Goal: Information Seeking & Learning: Learn about a topic

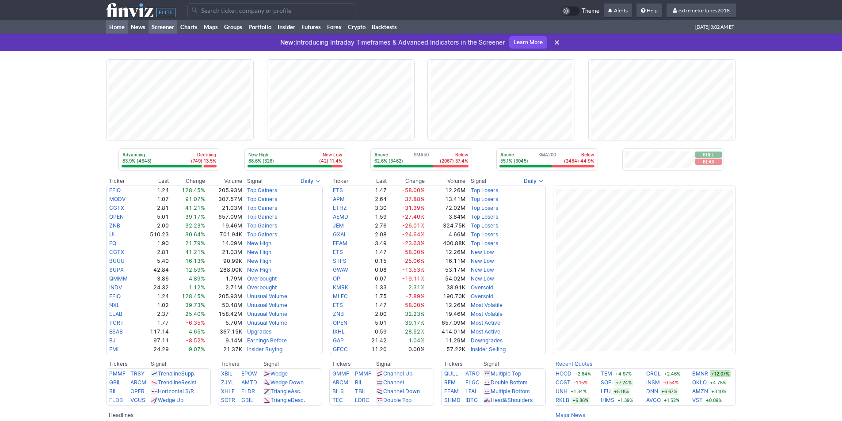
click at [153, 30] on link "Screener" at bounding box center [163, 26] width 29 height 13
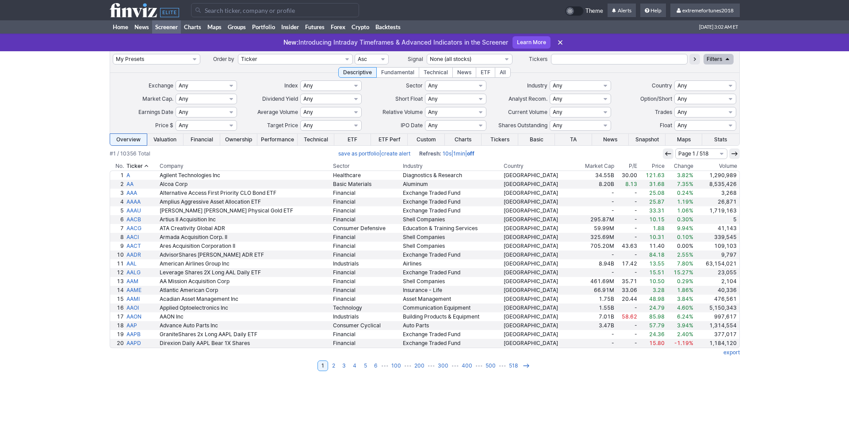
click at [730, 167] on th "Volume" at bounding box center [717, 166] width 45 height 9
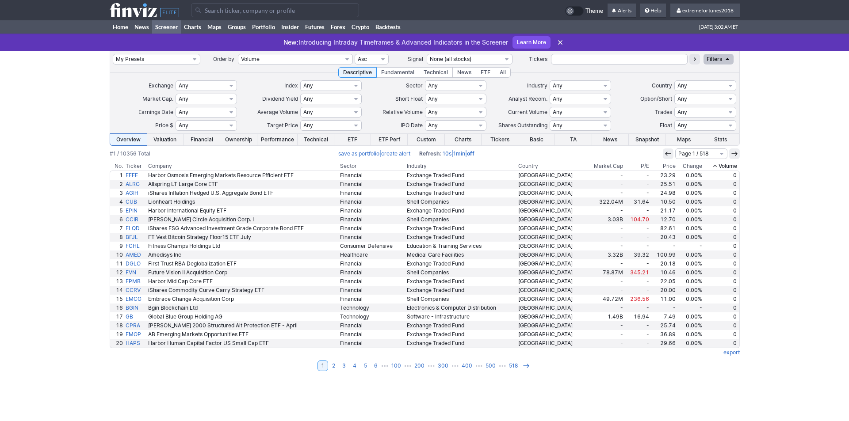
click at [729, 167] on th "Volume" at bounding box center [722, 166] width 36 height 9
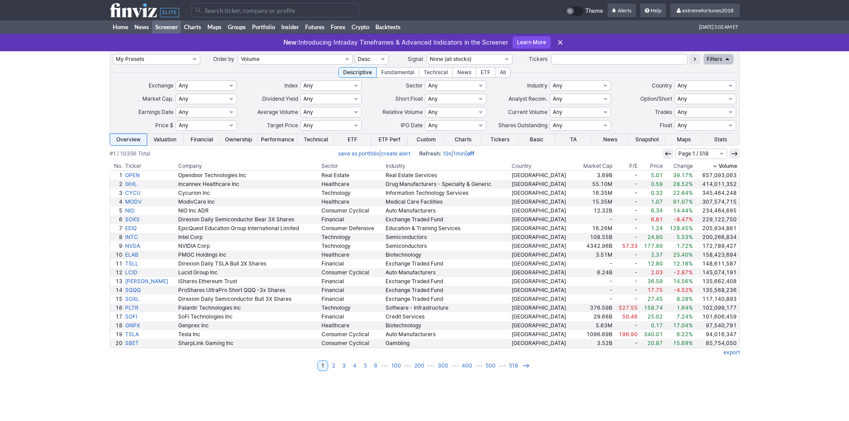
click at [246, 8] on input "Search" at bounding box center [275, 10] width 168 height 14
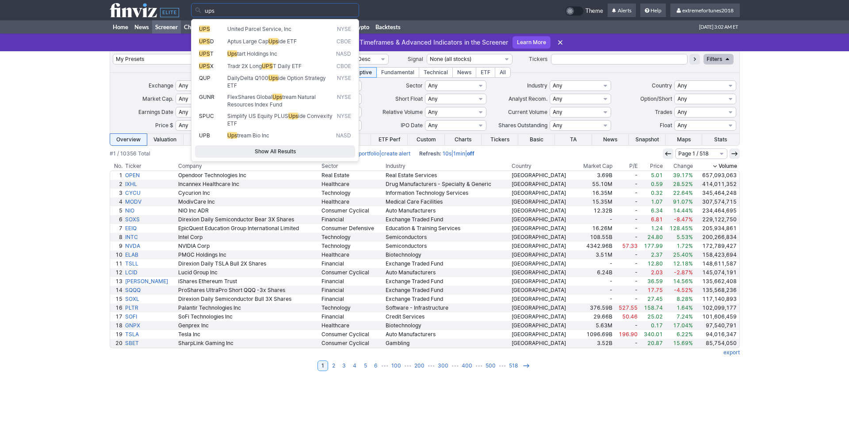
type input "ups"
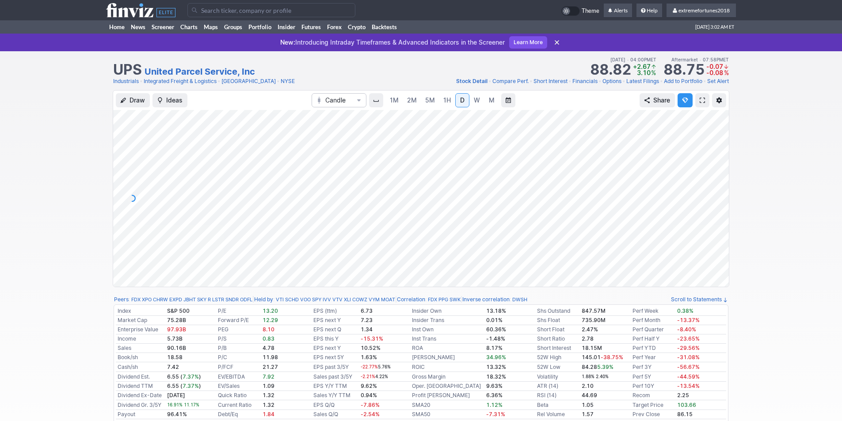
click at [476, 102] on span "W" at bounding box center [477, 100] width 6 height 8
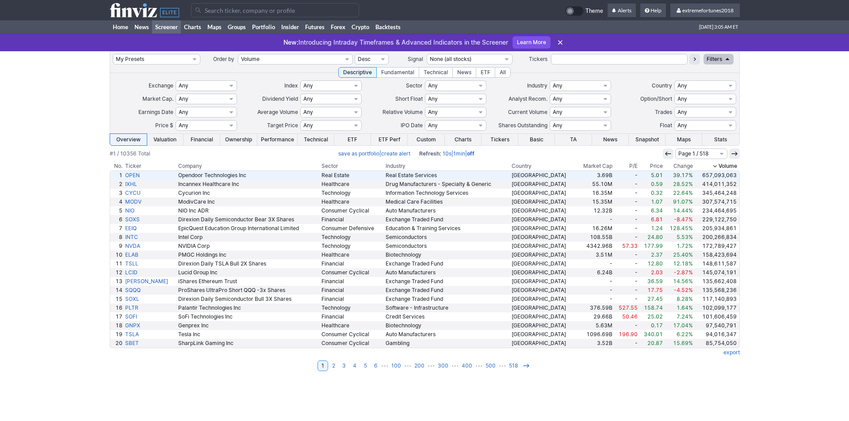
click at [406, 176] on link "Real Estate Services" at bounding box center [447, 175] width 126 height 9
click at [417, 184] on link "Drug Manufacturers - Specialty & Generic" at bounding box center [447, 184] width 126 height 9
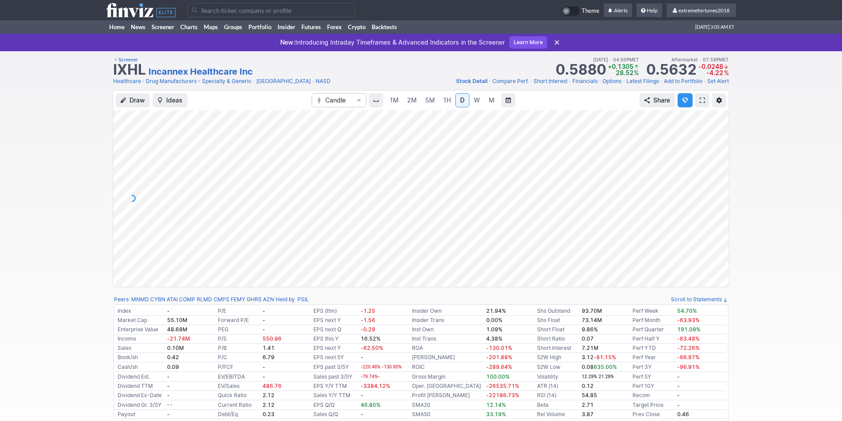
click at [231, 81] on link "Drug Manufacturers - Specialty & Generic" at bounding box center [199, 81] width 106 height 9
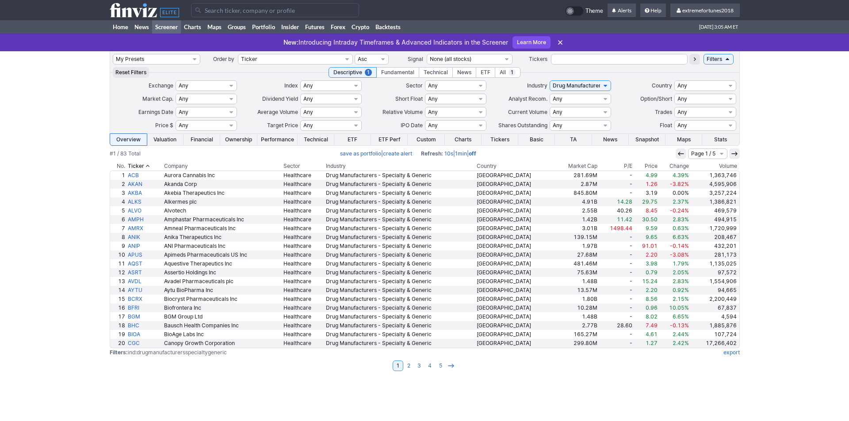
click at [729, 167] on th "Volume" at bounding box center [714, 166] width 49 height 9
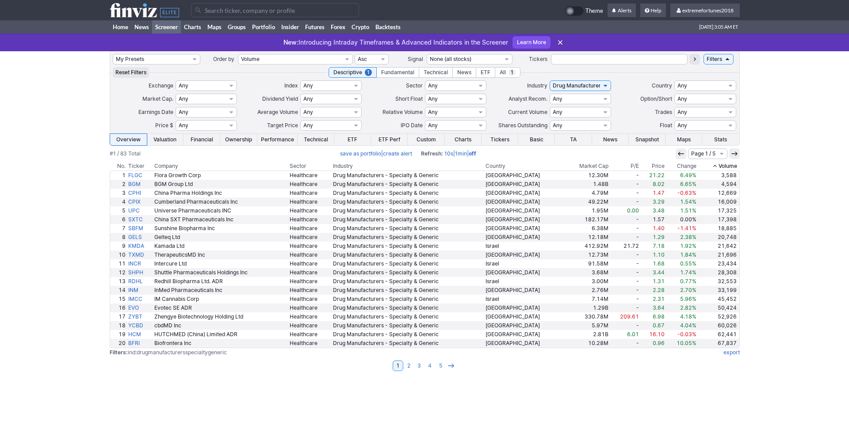
click at [726, 167] on th "Volume" at bounding box center [719, 166] width 42 height 9
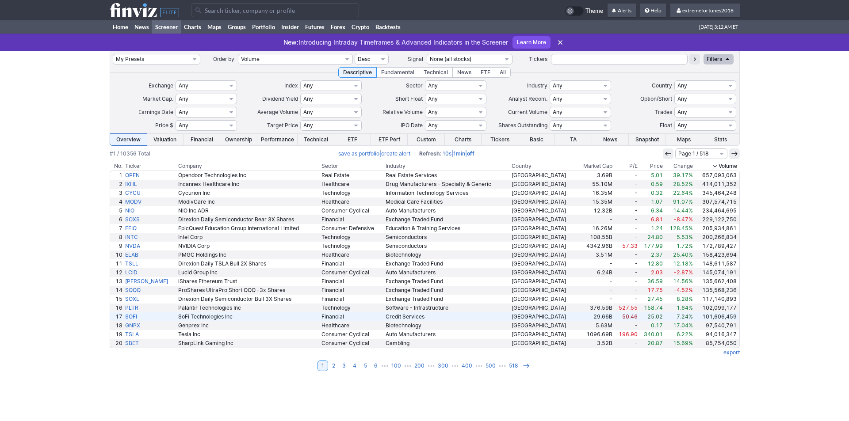
click at [413, 316] on link "Credit Services" at bounding box center [447, 317] width 126 height 9
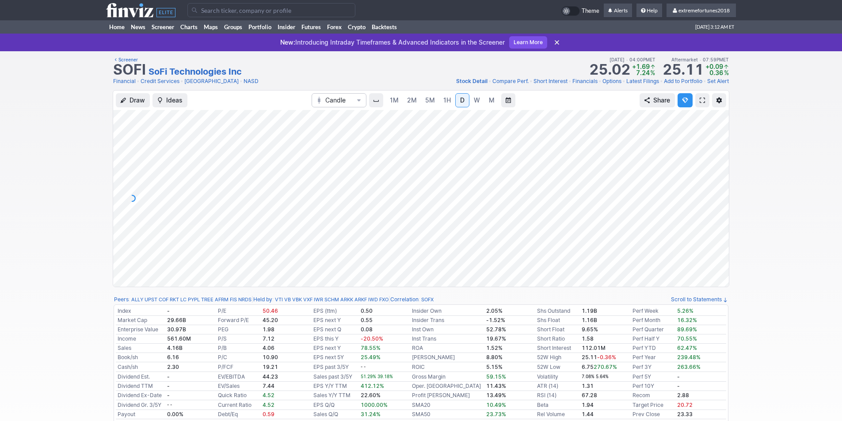
click at [156, 83] on link "Credit Services" at bounding box center [160, 81] width 39 height 9
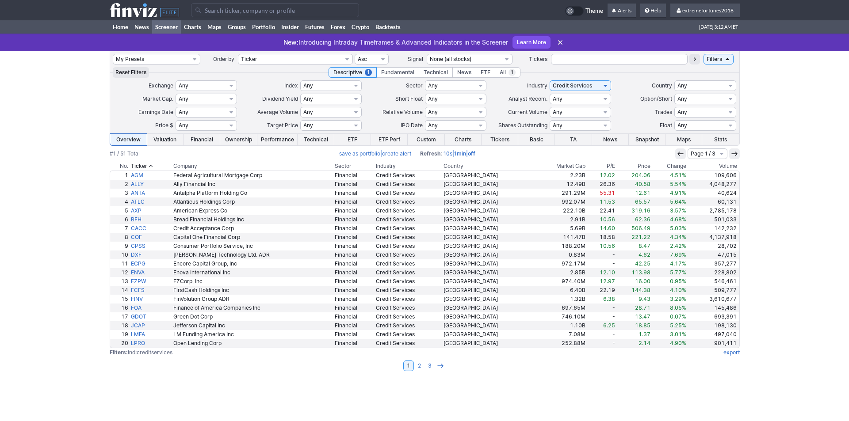
click at [725, 168] on th "Volume" at bounding box center [714, 166] width 52 height 9
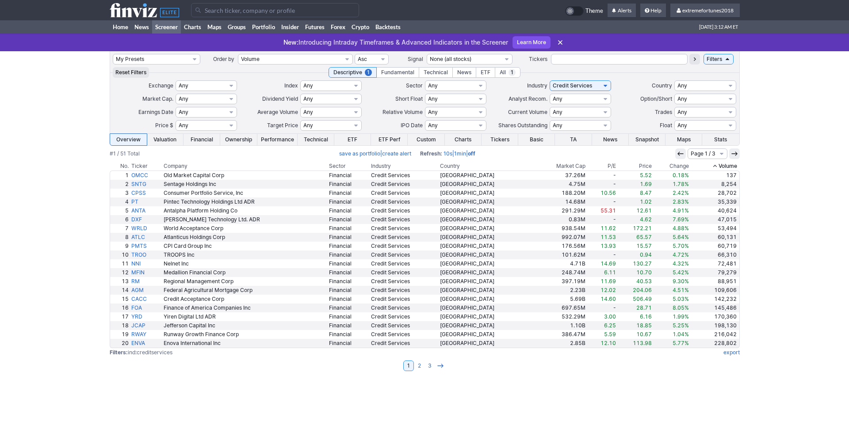
click at [724, 168] on th "Volume" at bounding box center [715, 166] width 50 height 9
